Goal: Obtain resource: Obtain resource

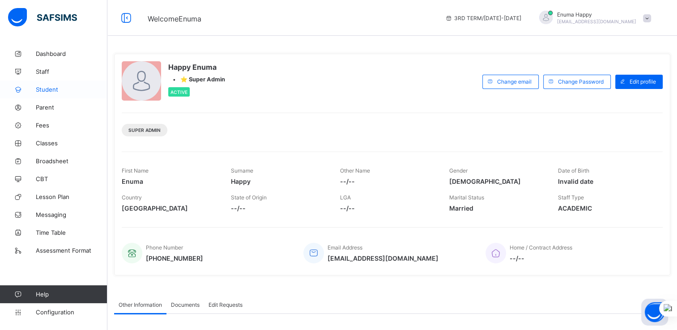
click at [47, 89] on span "Student" at bounding box center [72, 89] width 72 height 7
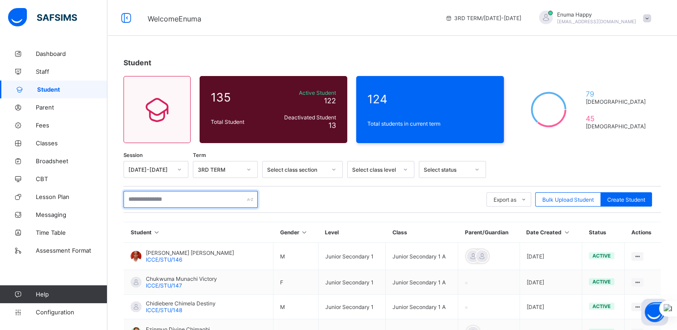
click at [163, 198] on input "text" at bounding box center [191, 199] width 134 height 17
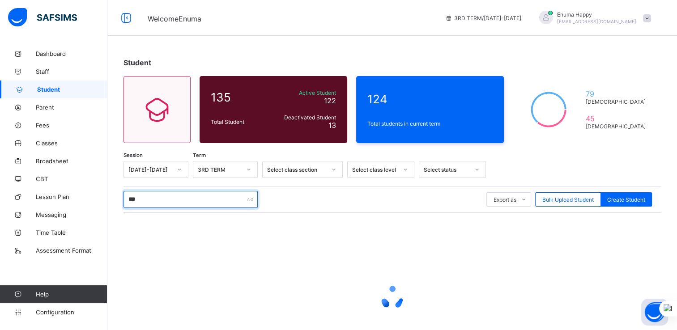
type input "***"
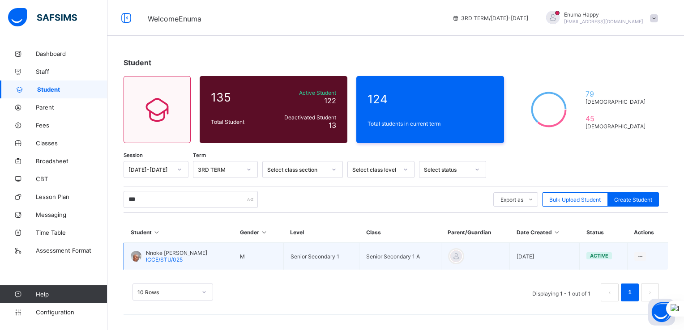
click at [164, 251] on span "Nnoke Chibuikem Ibe" at bounding box center [176, 253] width 61 height 7
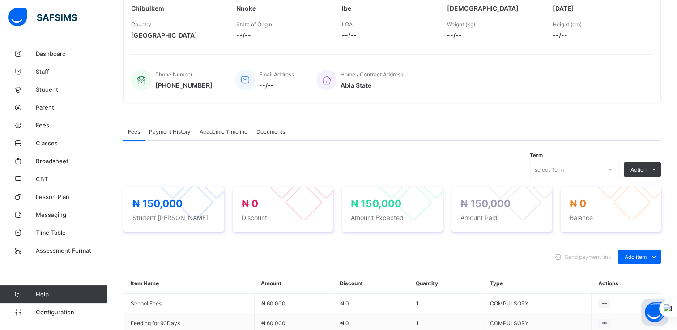
scroll to position [163, 0]
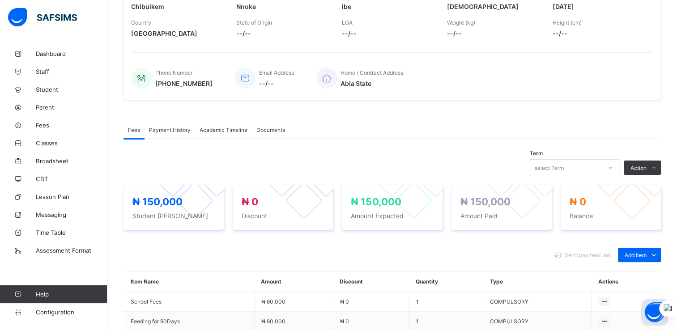
click at [224, 125] on div "Academic Timeline" at bounding box center [223, 130] width 57 height 18
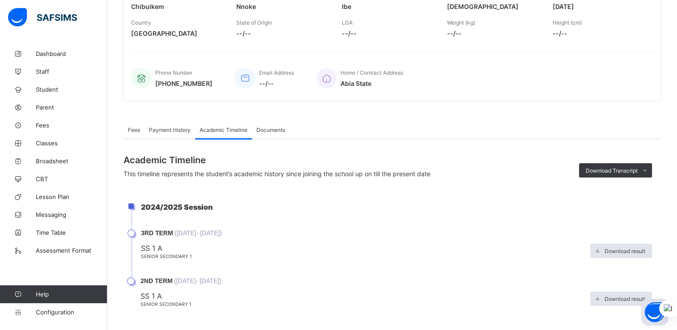
scroll to position [175, 0]
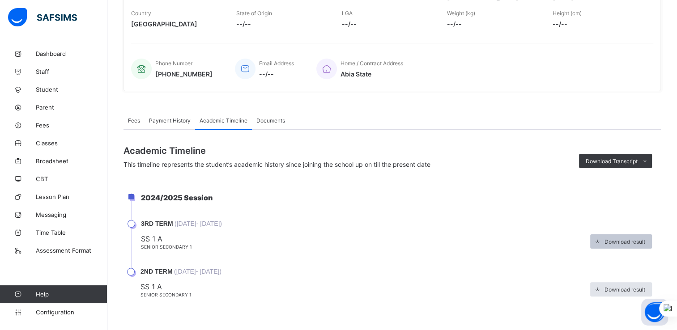
click at [619, 239] on span "Download result" at bounding box center [625, 242] width 41 height 7
click at [612, 291] on span "Download result" at bounding box center [625, 289] width 41 height 7
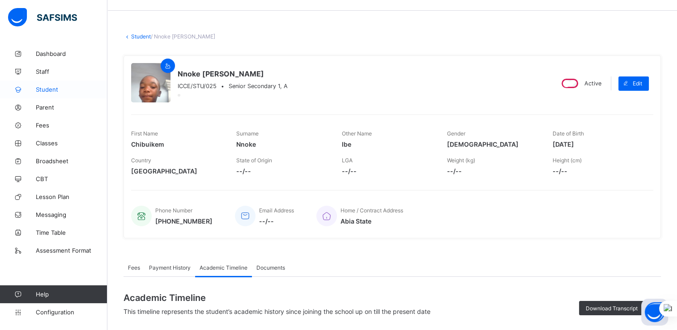
scroll to position [0, 0]
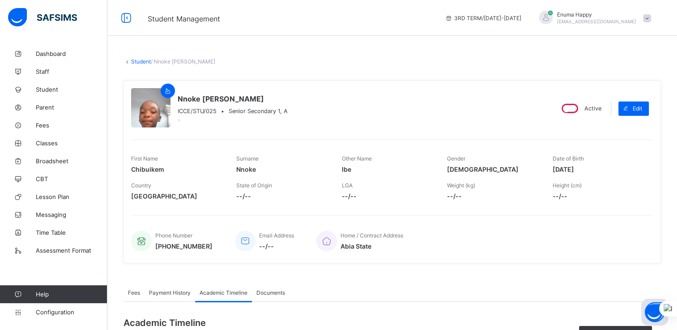
click at [141, 60] on link "Student" at bounding box center [141, 61] width 20 height 7
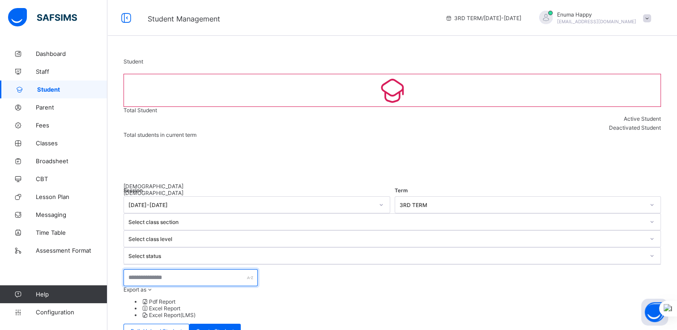
click at [175, 269] on input "text" at bounding box center [191, 277] width 134 height 17
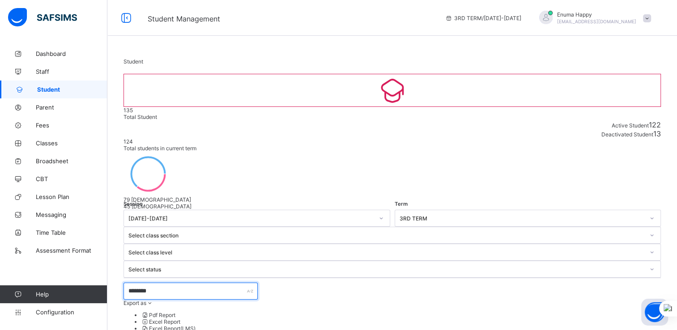
type input "********"
click at [313, 283] on div "******** Export as Pdf Report Excel Report Excel Report (LMS) Bulk Upload Stude…" at bounding box center [392, 317] width 537 height 69
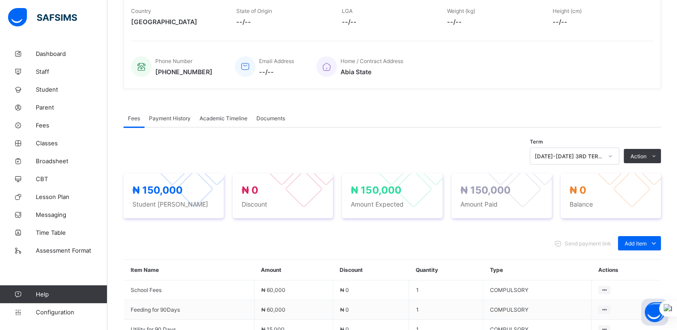
scroll to position [164, 0]
click at [224, 121] on span "Academic Timeline" at bounding box center [224, 117] width 48 height 7
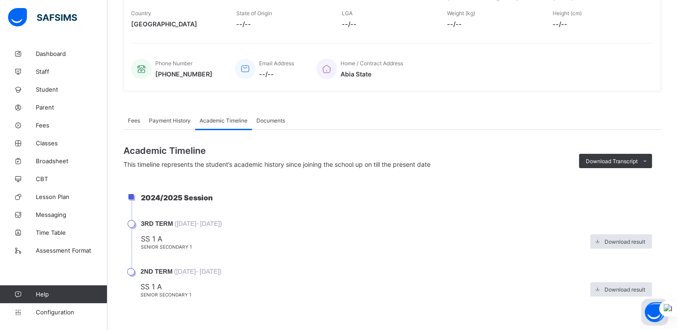
scroll to position [175, 0]
click at [625, 235] on div "Download result" at bounding box center [621, 241] width 62 height 14
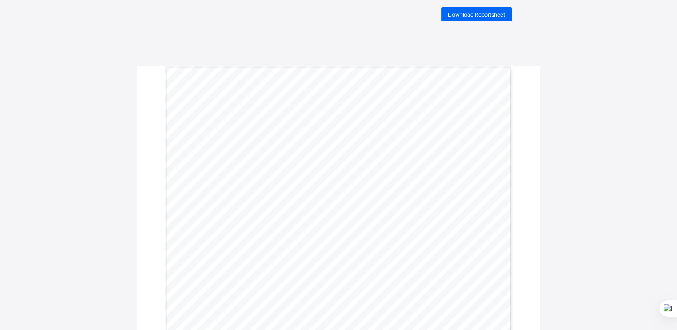
scroll to position [14, 0]
click at [467, 12] on span "Download Reportsheet" at bounding box center [476, 15] width 57 height 7
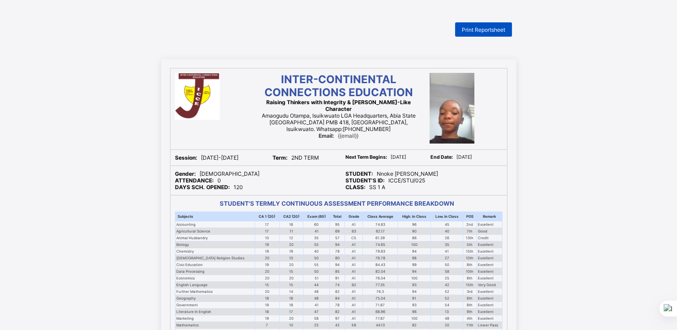
click at [481, 26] on span "Print Reportsheet" at bounding box center [483, 29] width 43 height 7
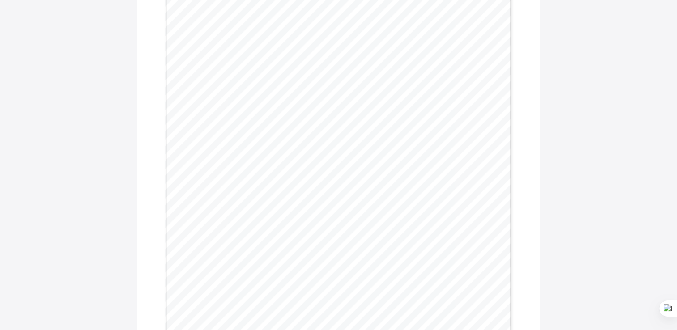
scroll to position [285, 0]
